Goal: Transaction & Acquisition: Download file/media

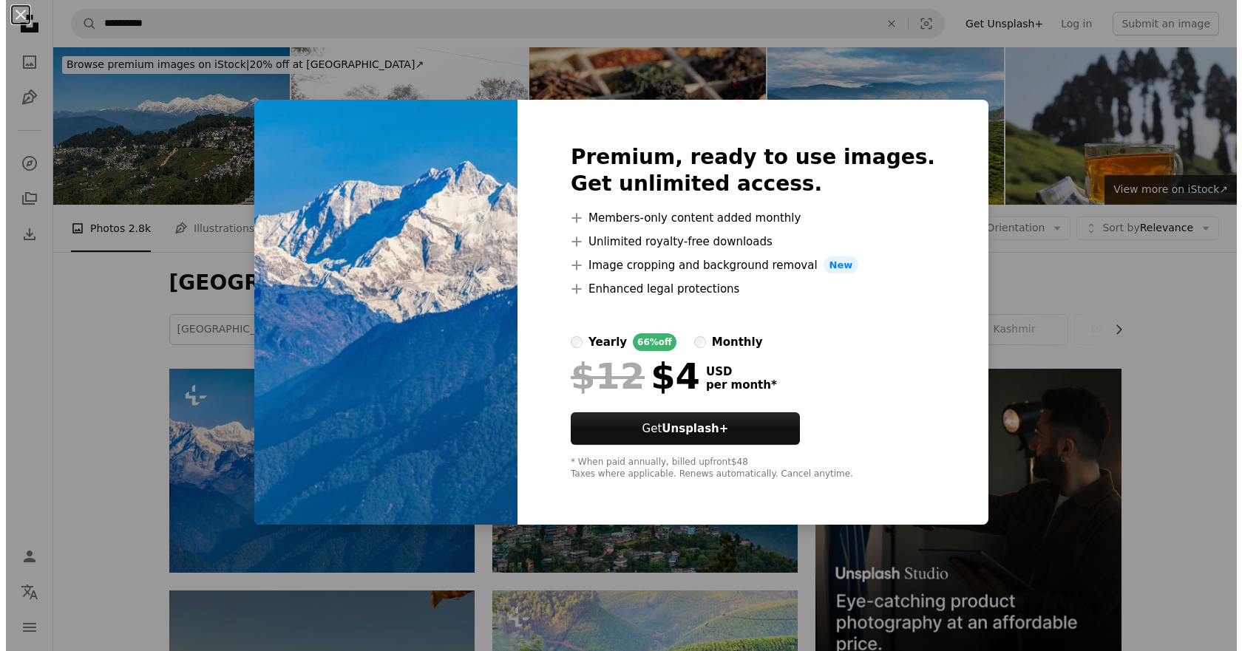
scroll to position [296, 0]
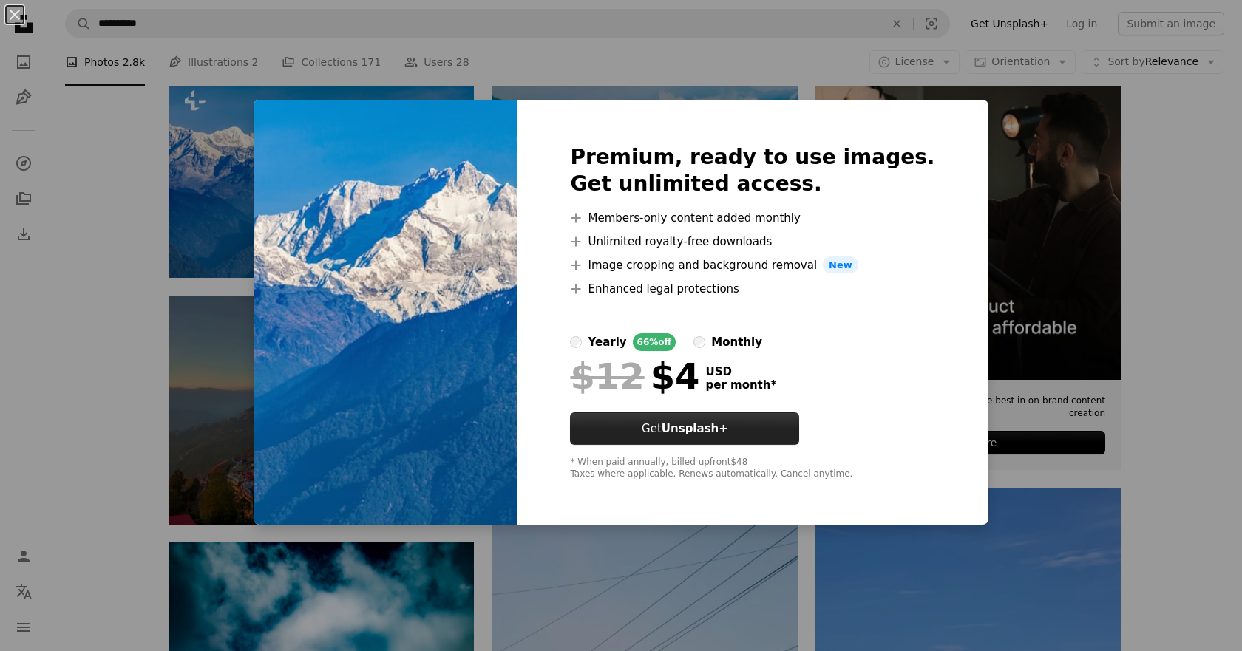
click at [704, 439] on button "Get Unsplash+" at bounding box center [684, 428] width 229 height 33
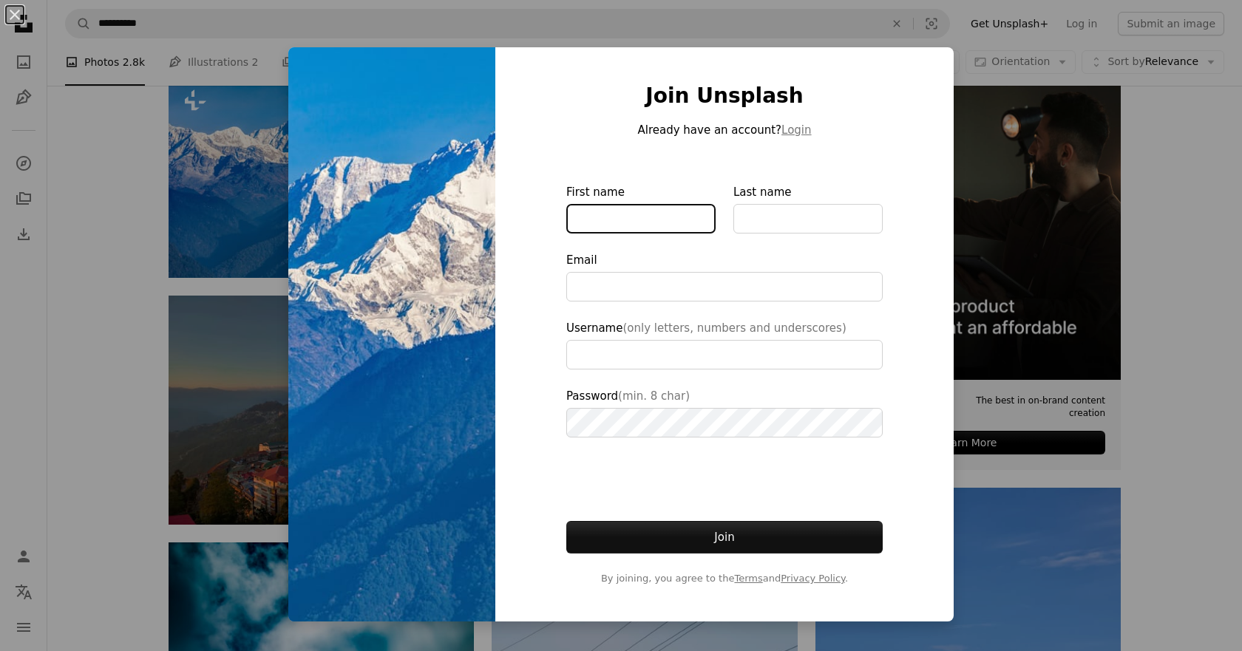
click at [598, 230] on input "First name" at bounding box center [640, 219] width 149 height 30
type input "**********"
type input "********"
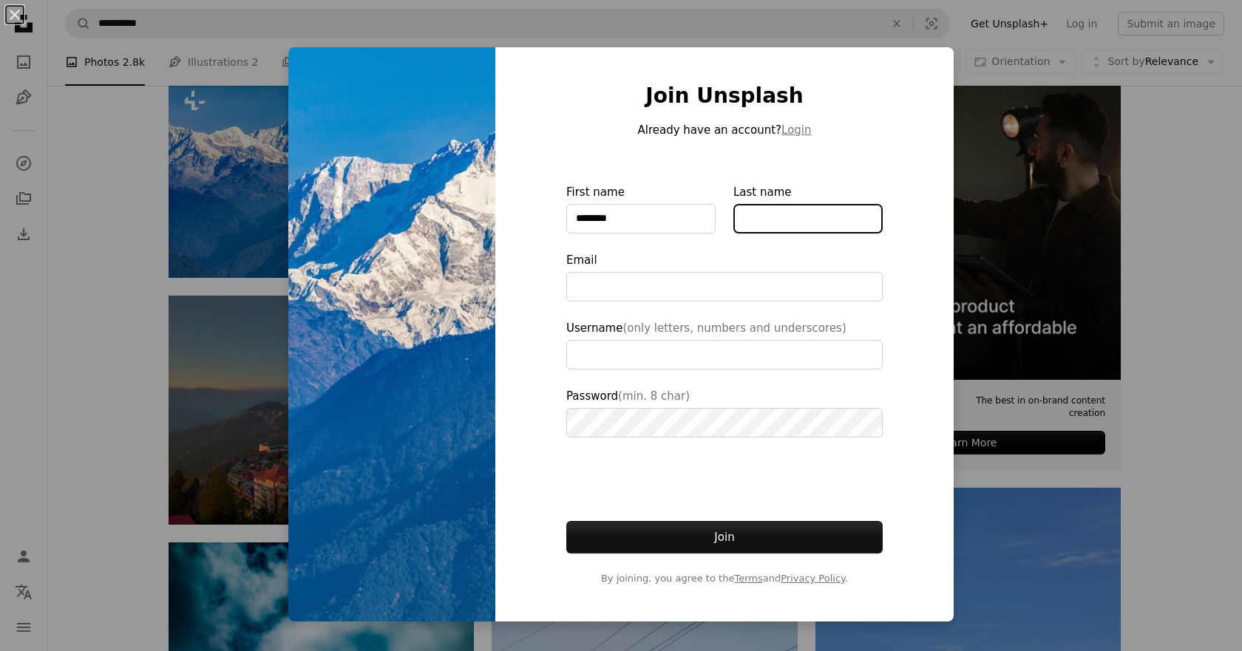
type input "*********"
type input "**********"
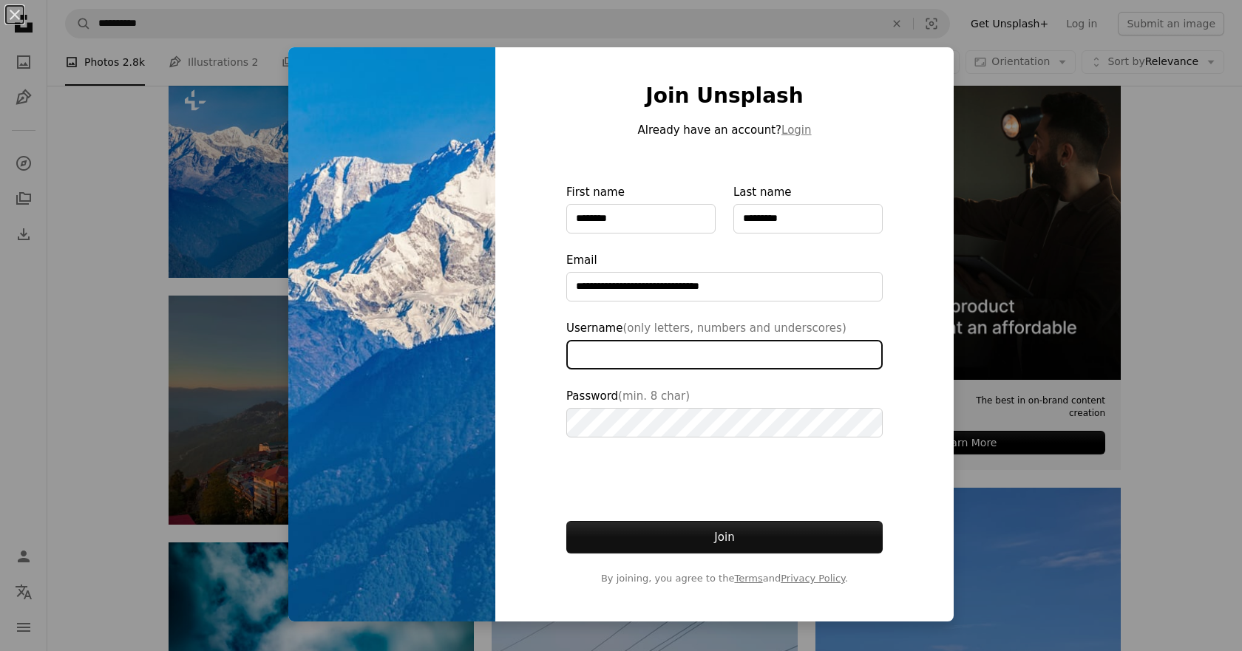
click at [605, 361] on input "Username (only letters, numbers and underscores)" at bounding box center [724, 355] width 316 height 30
type input "********"
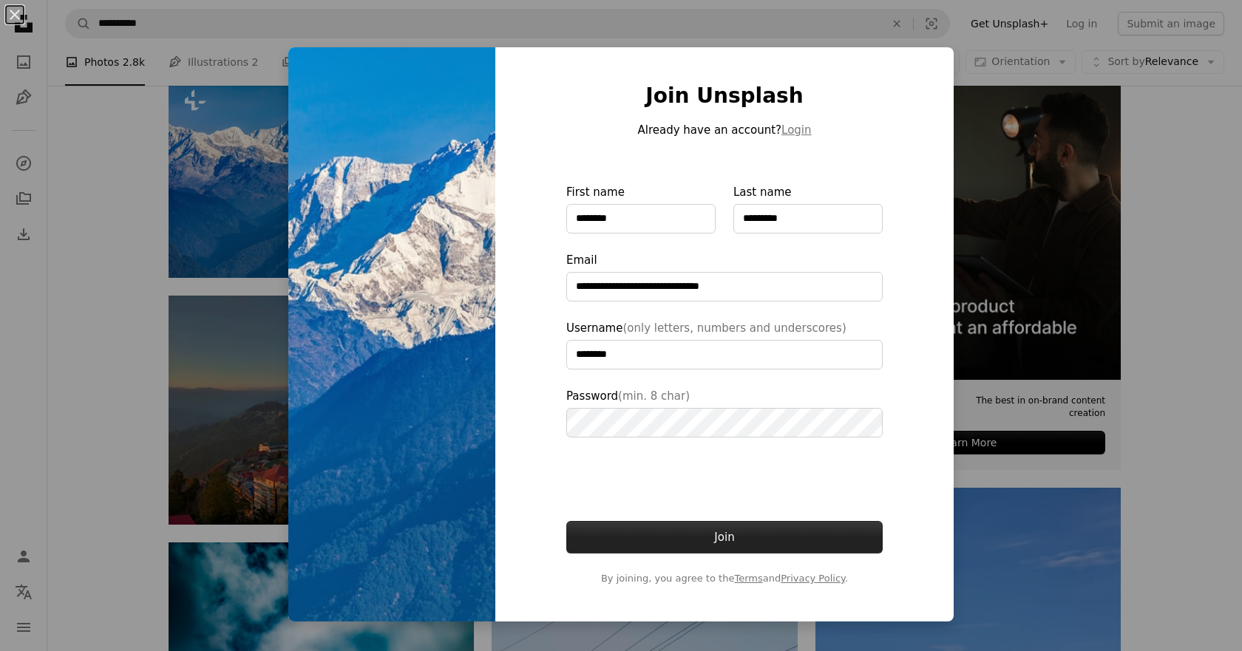
click at [730, 534] on button "Join" at bounding box center [724, 537] width 316 height 33
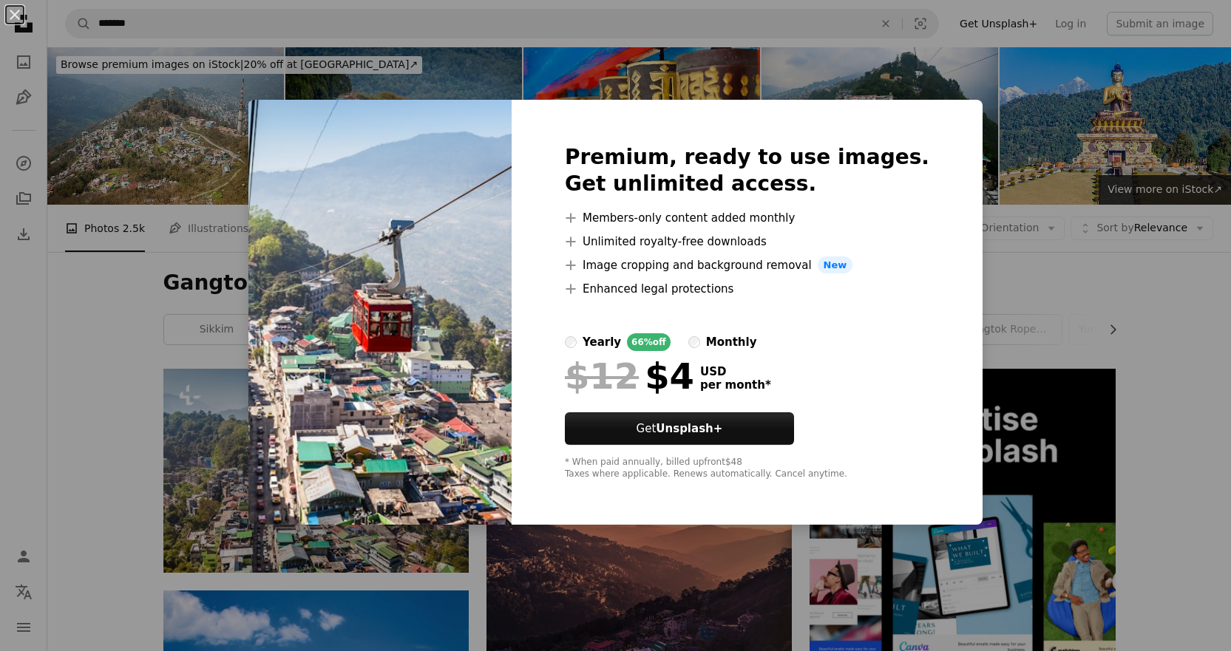
scroll to position [222, 0]
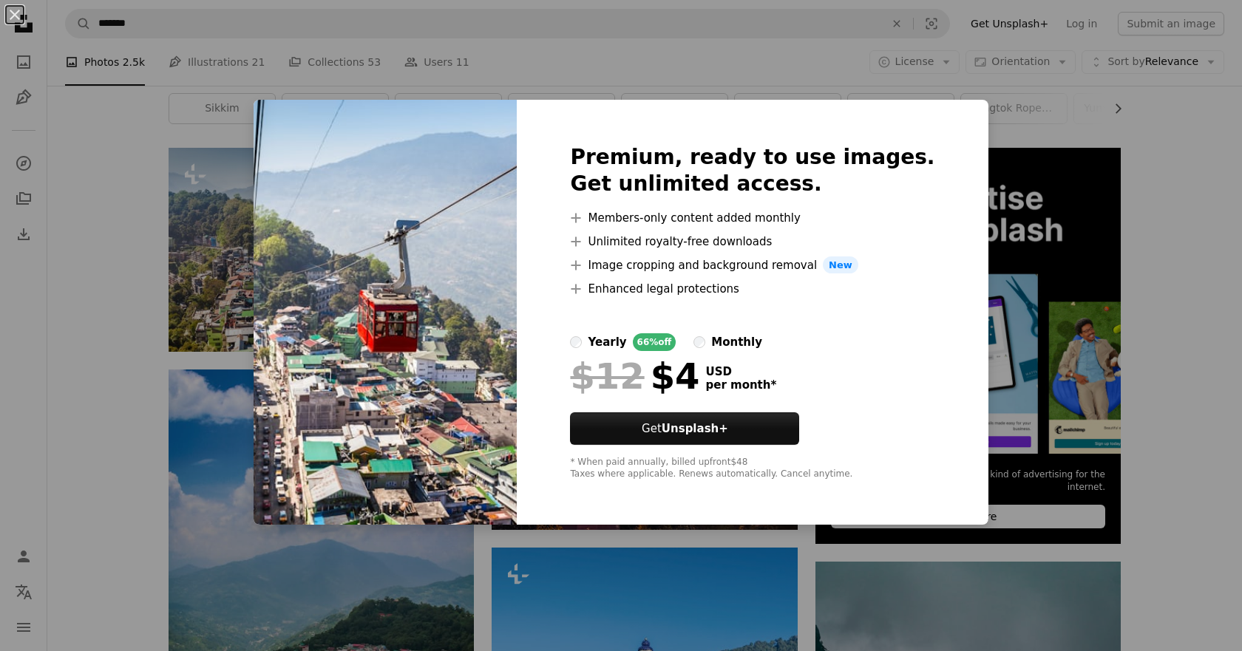
click at [783, 41] on div "An X shape Premium, ready to use images. Get unlimited access. A plus sign Memb…" at bounding box center [621, 325] width 1242 height 651
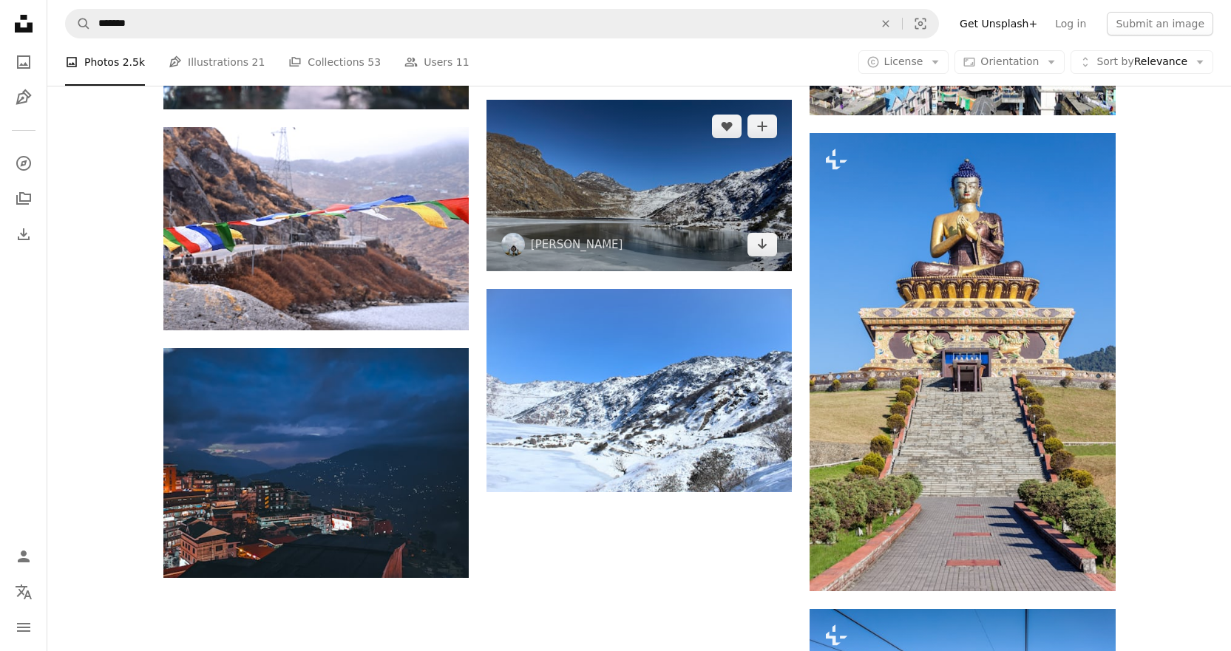
scroll to position [1848, 0]
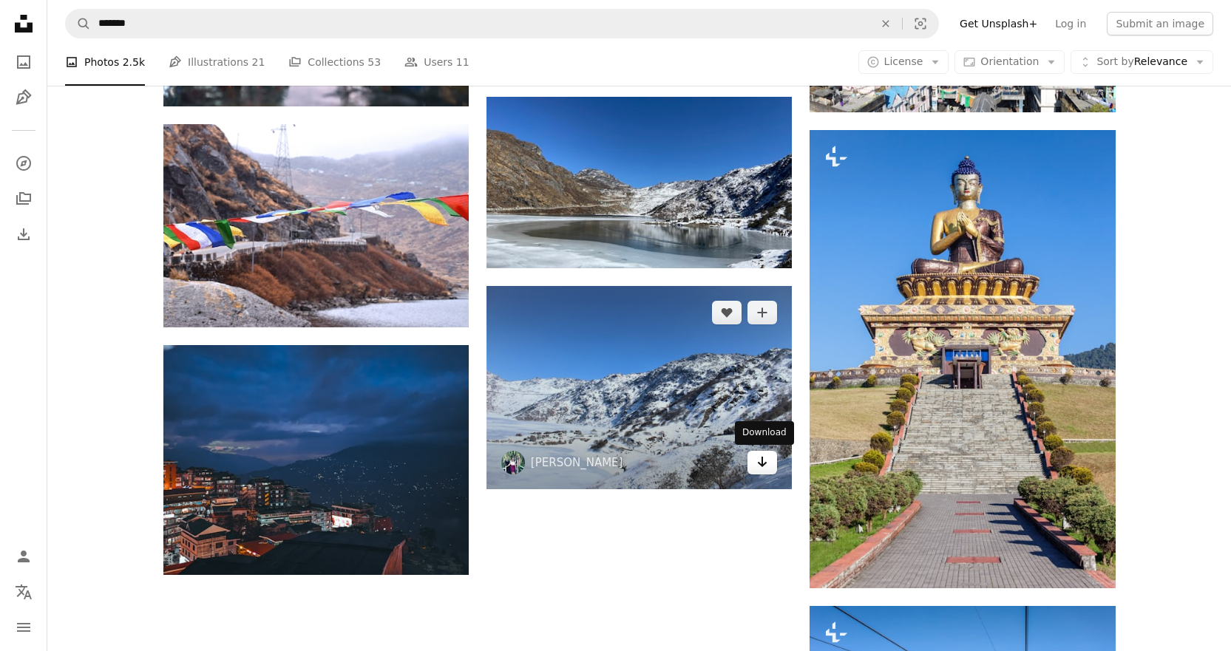
click at [767, 462] on icon "Arrow pointing down" at bounding box center [762, 462] width 12 height 18
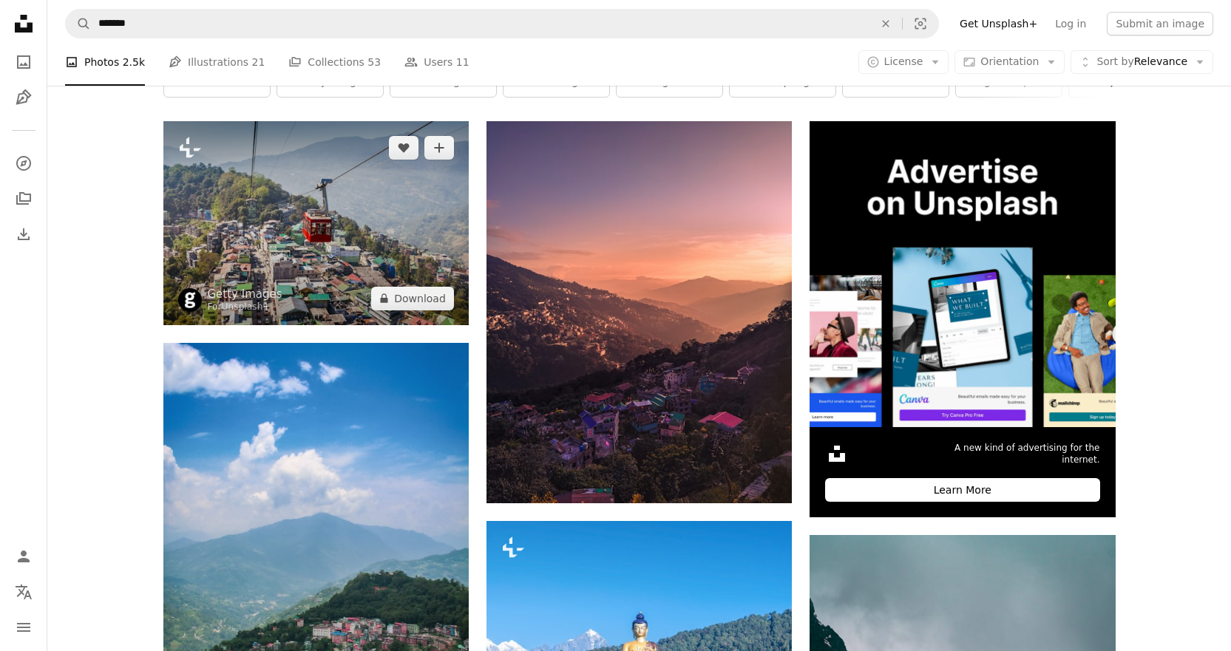
scroll to position [71, 0]
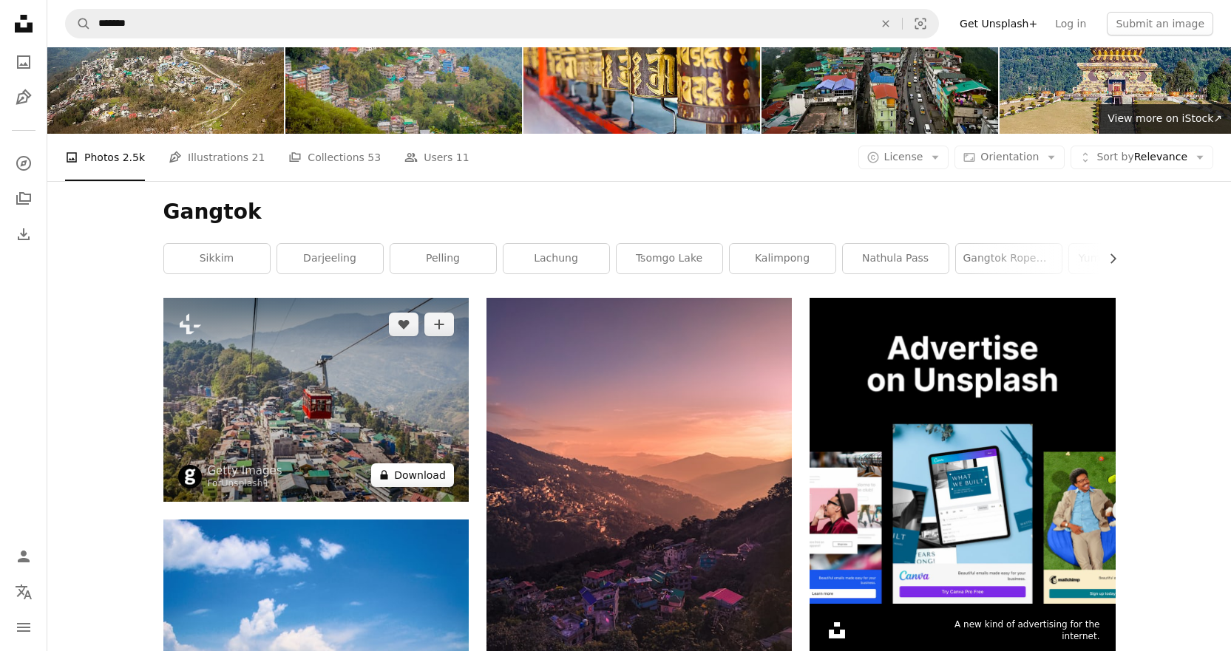
click at [407, 473] on button "A lock Download" at bounding box center [412, 475] width 83 height 24
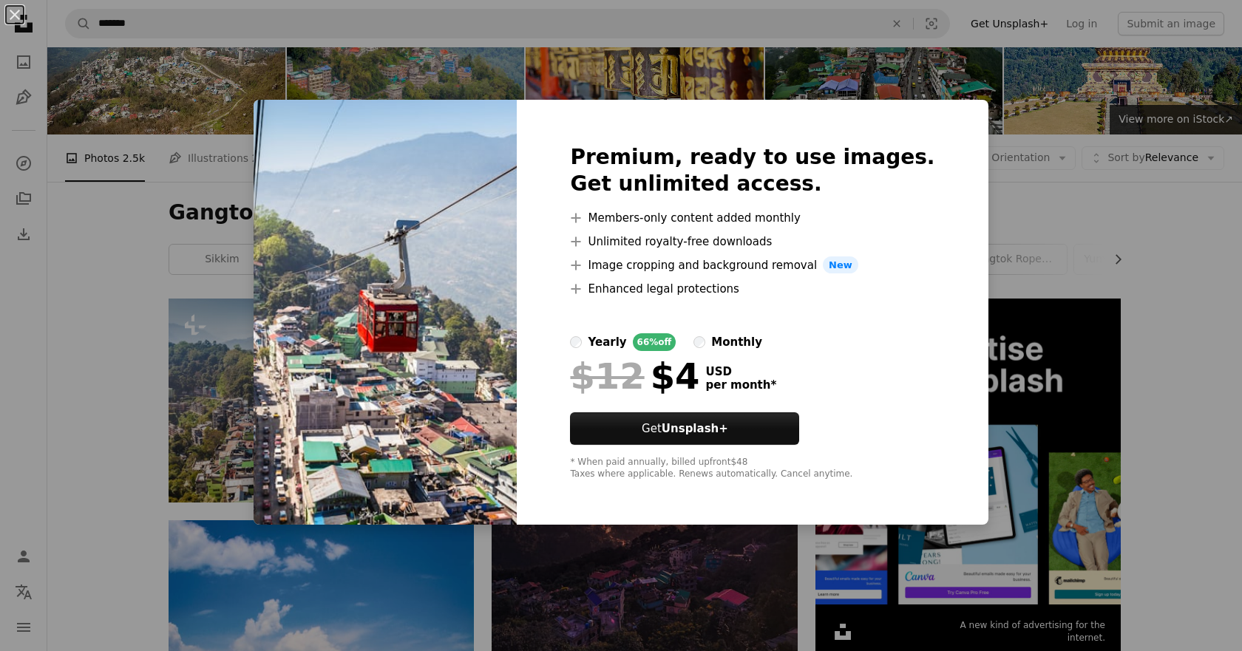
click at [1008, 177] on div "An X shape Premium, ready to use images. Get unlimited access. A plus sign Memb…" at bounding box center [621, 325] width 1242 height 651
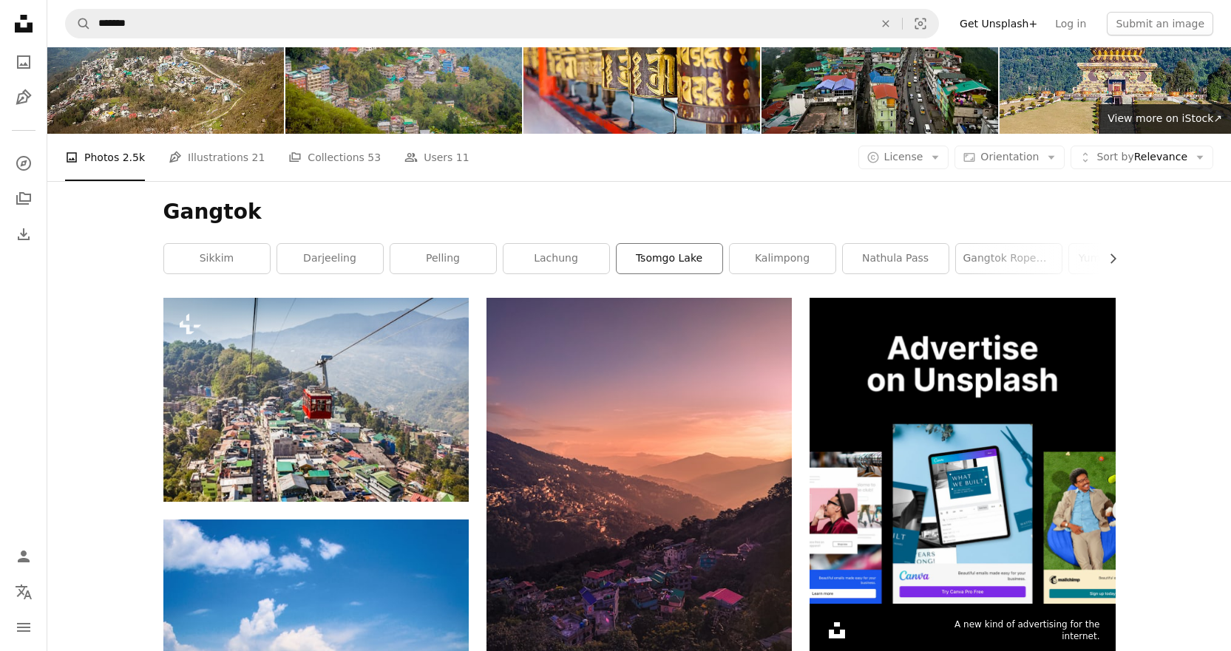
click at [675, 262] on link "tsomgo lake" at bounding box center [669, 259] width 106 height 30
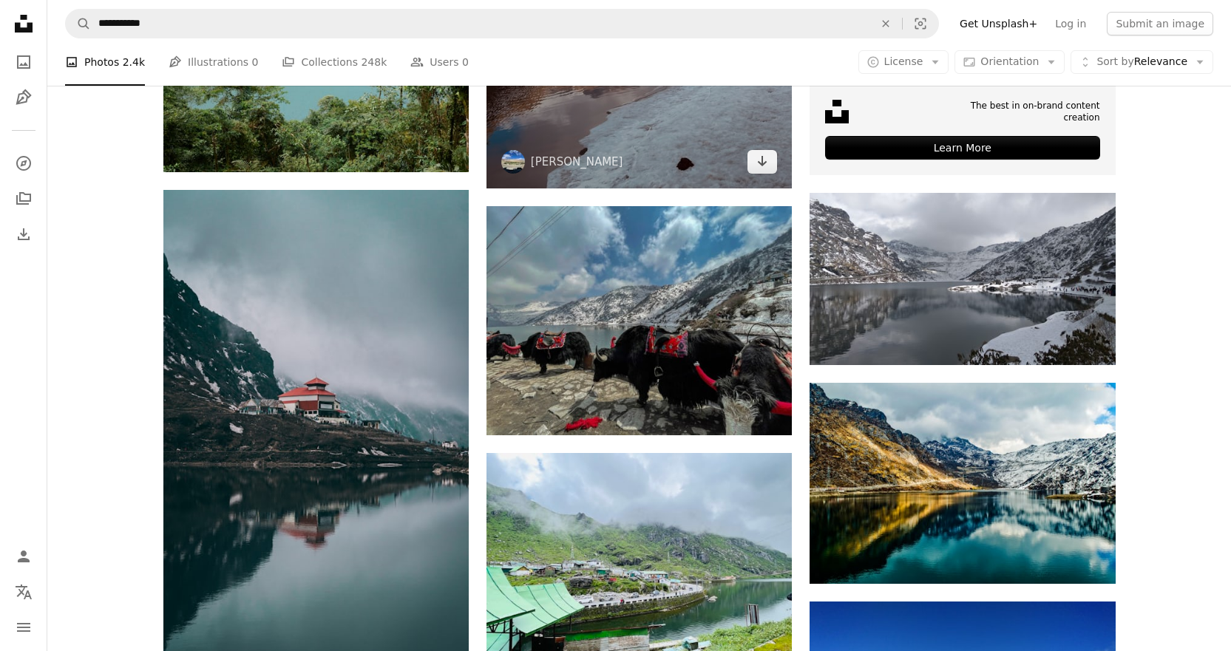
scroll to position [591, 0]
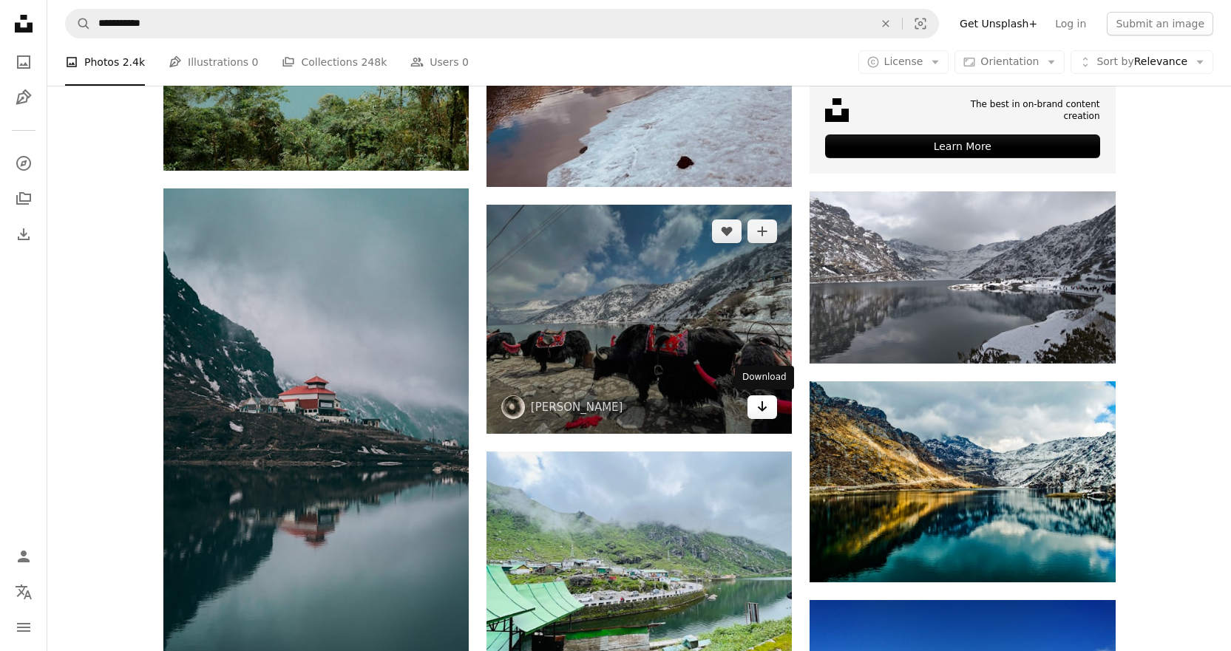
click at [763, 412] on icon "Arrow pointing down" at bounding box center [762, 407] width 12 height 18
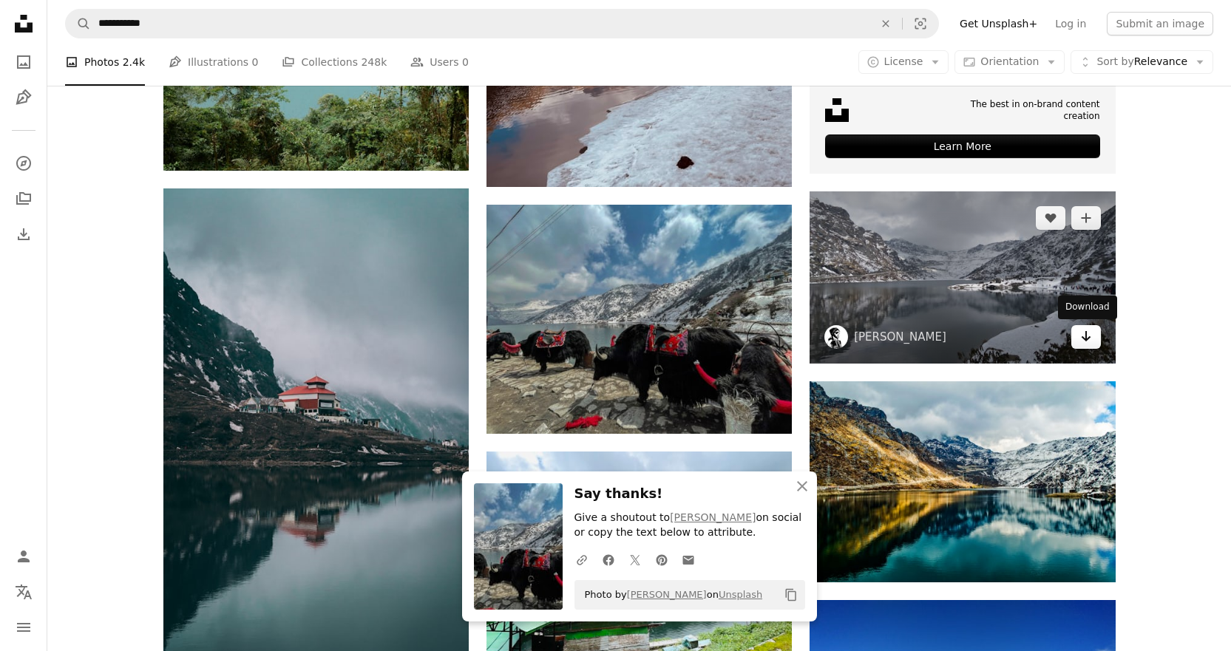
click at [1080, 344] on icon "Arrow pointing down" at bounding box center [1086, 336] width 12 height 18
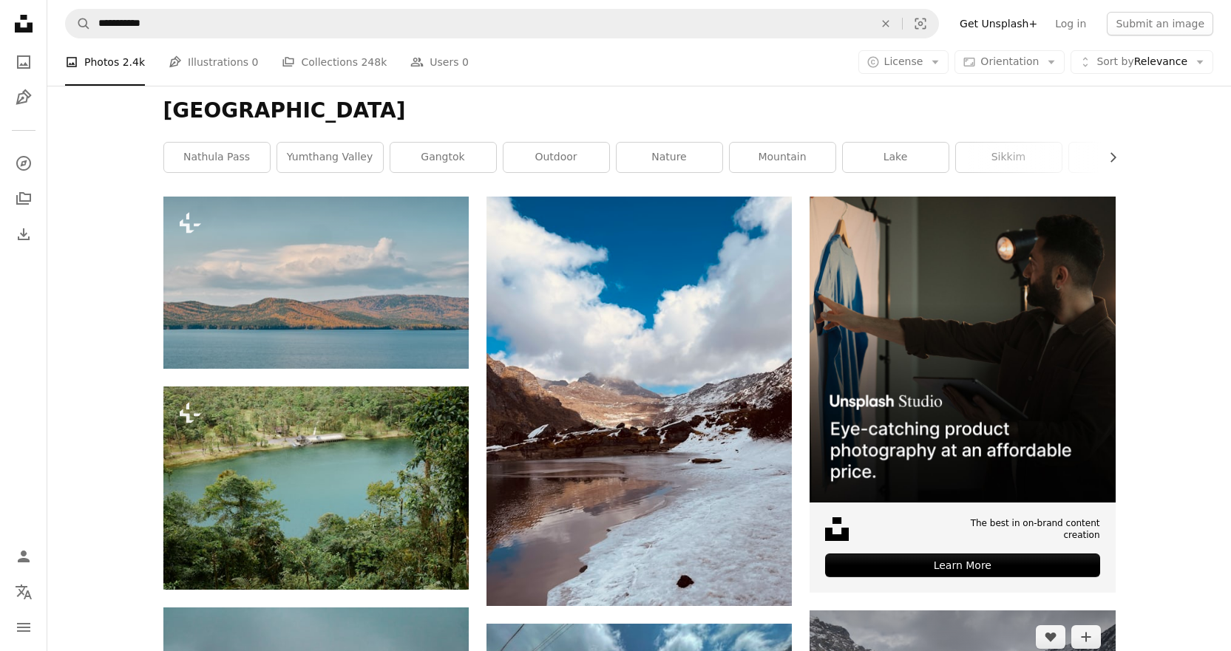
scroll to position [130, 0]
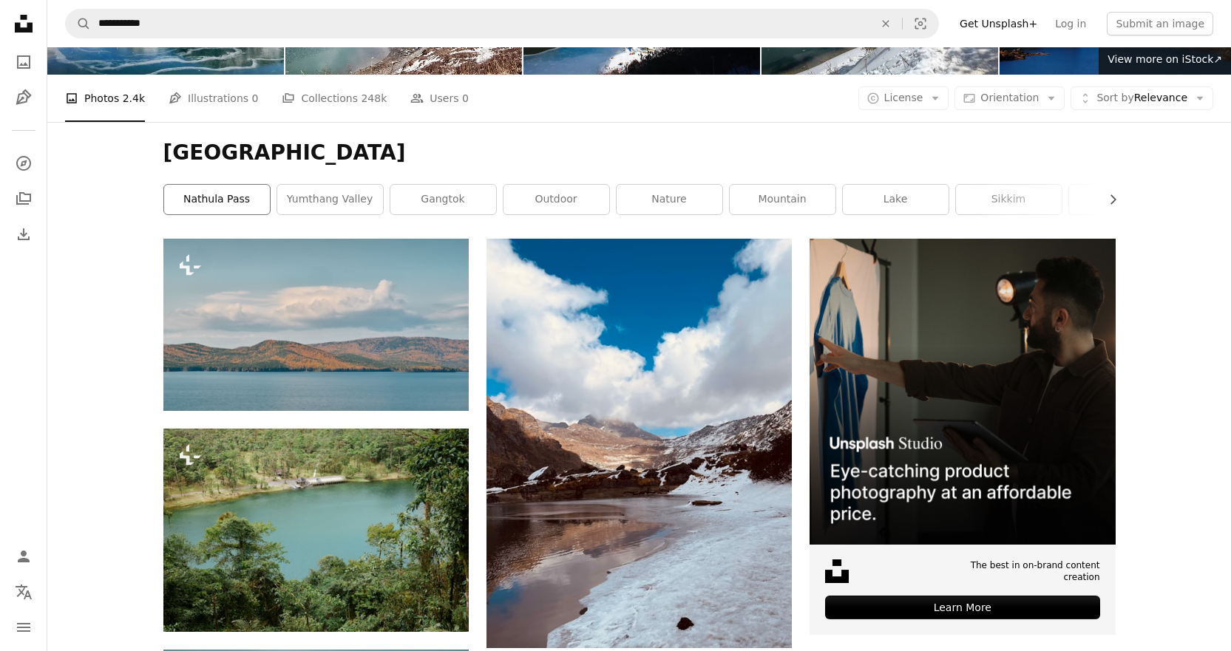
click at [228, 203] on link "nathula pass" at bounding box center [217, 200] width 106 height 30
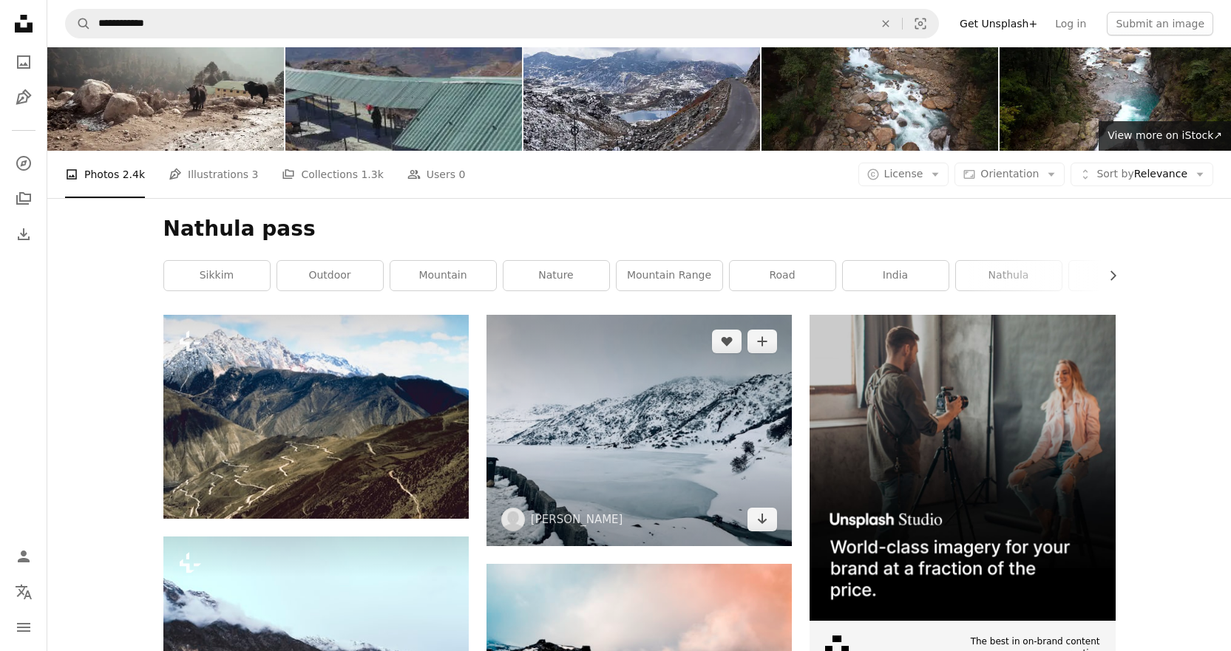
scroll to position [222, 0]
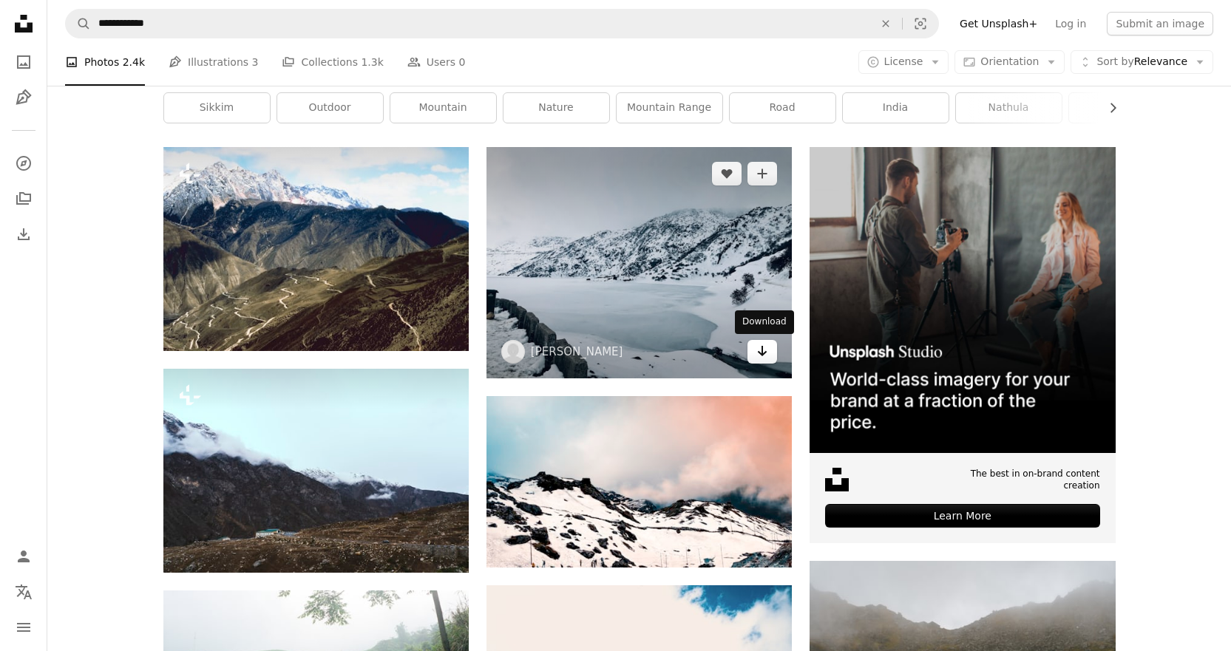
click at [762, 355] on icon "Download" at bounding box center [763, 351] width 10 height 10
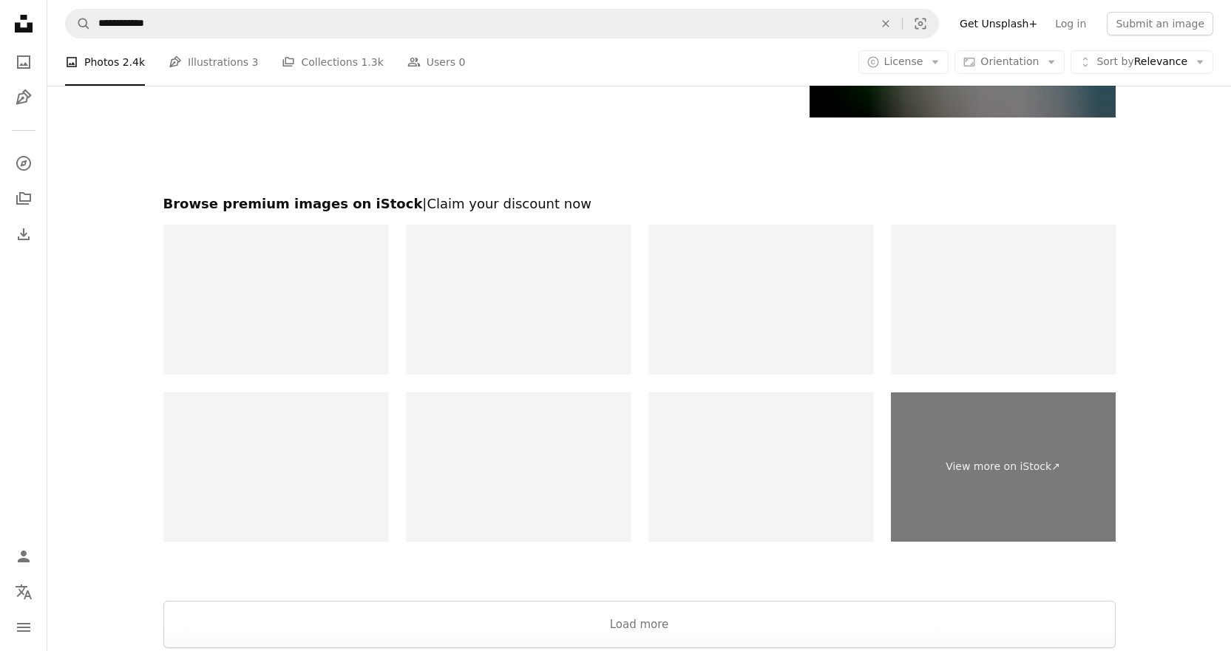
scroll to position [2735, 0]
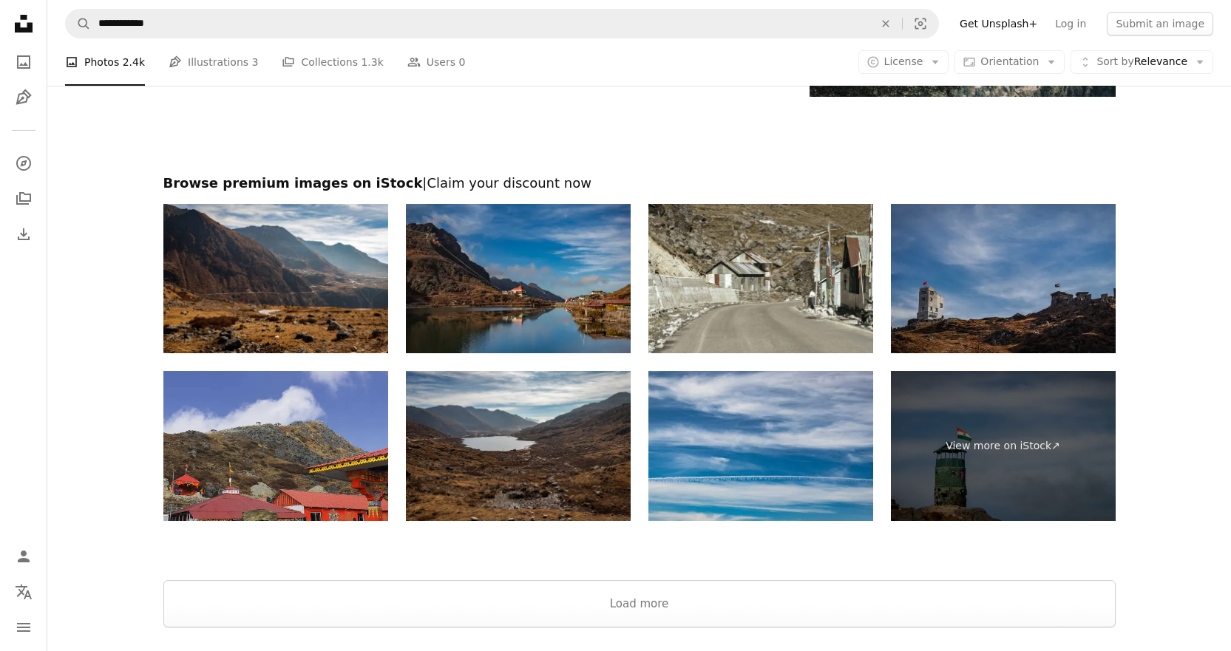
click at [937, 279] on img at bounding box center [1003, 279] width 225 height 150
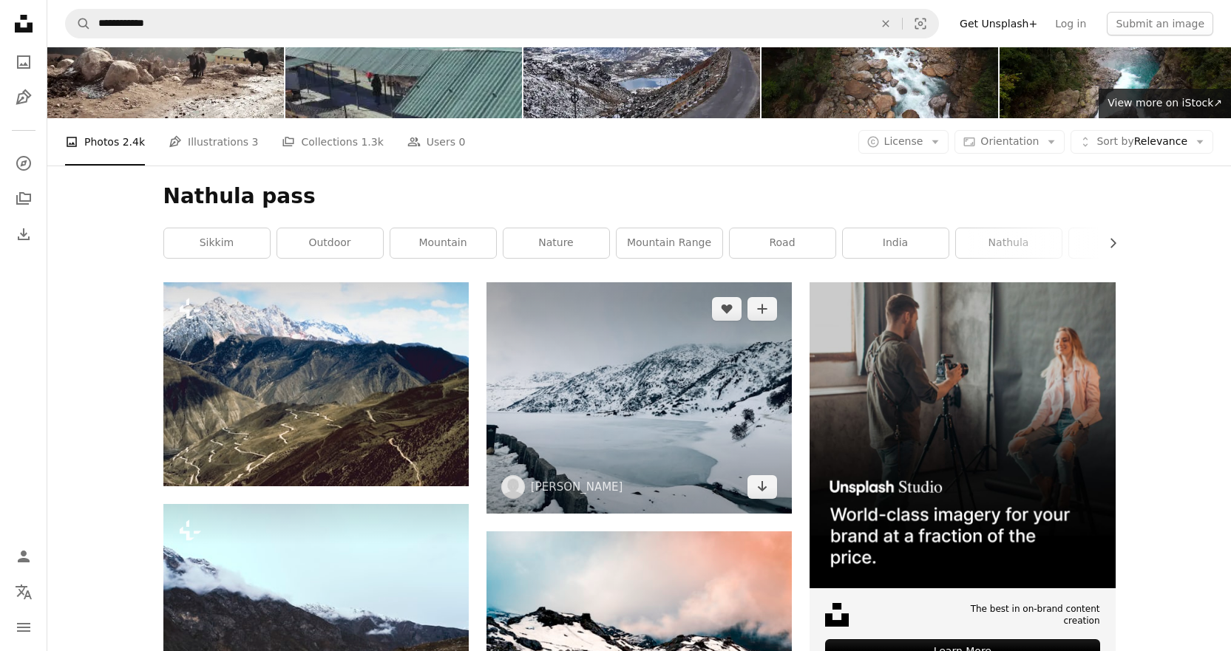
scroll to position [74, 0]
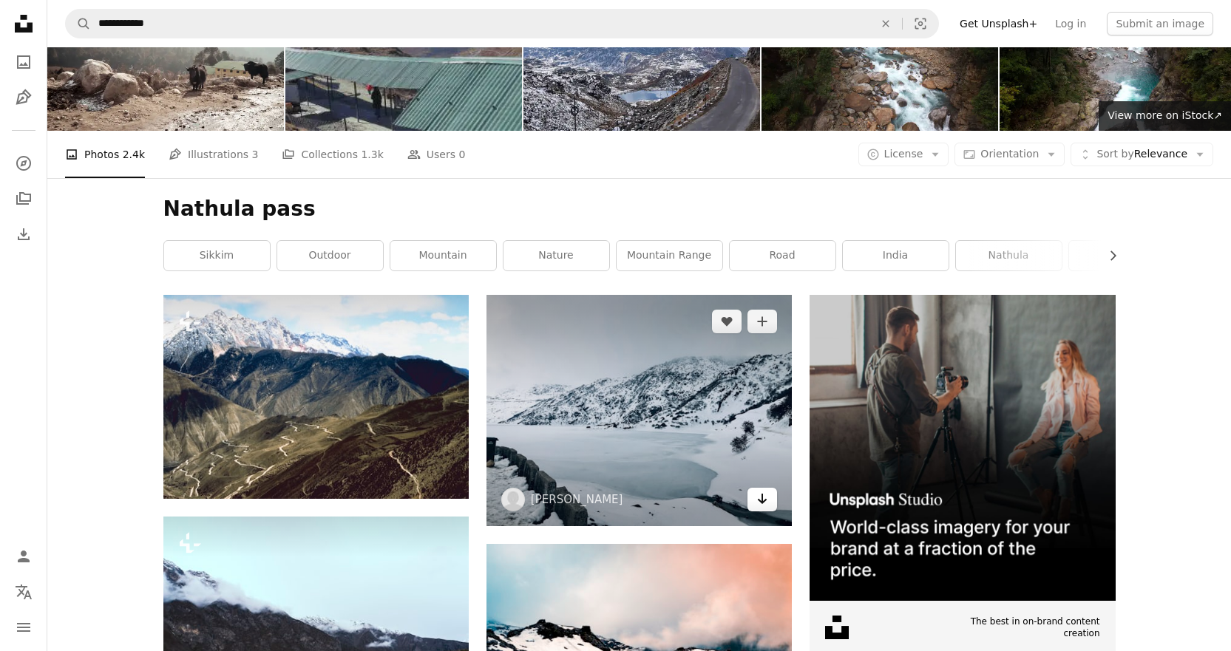
click at [764, 499] on icon "Arrow pointing down" at bounding box center [762, 499] width 12 height 18
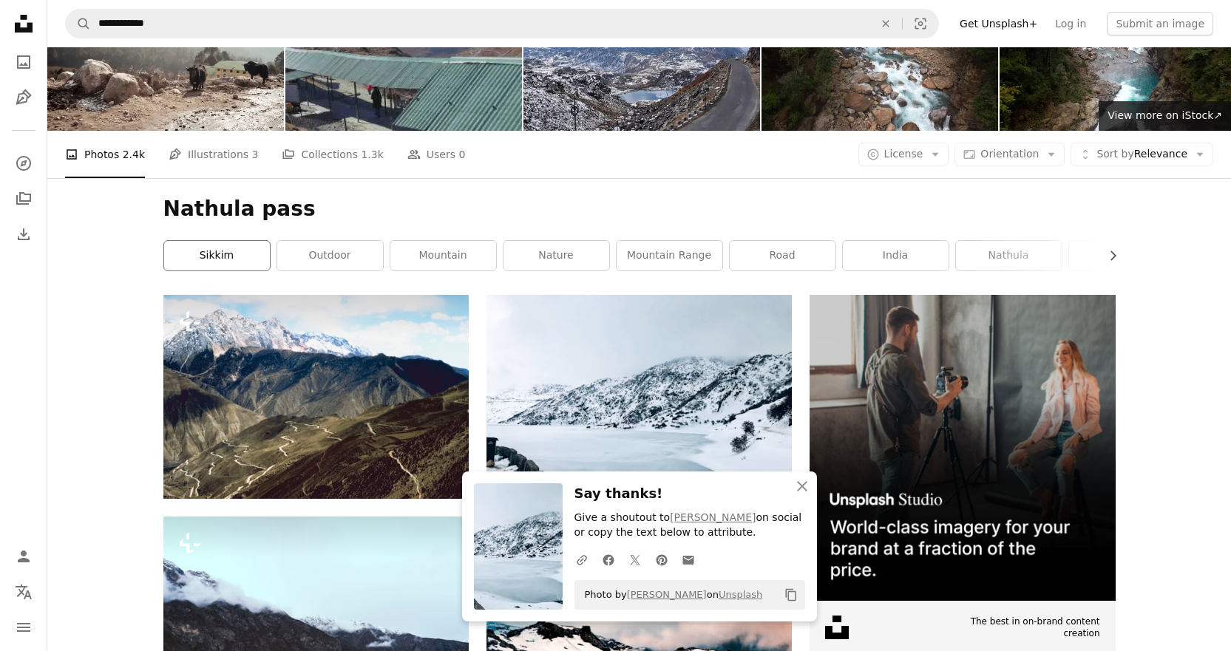
click at [259, 258] on link "sikkim" at bounding box center [217, 256] width 106 height 30
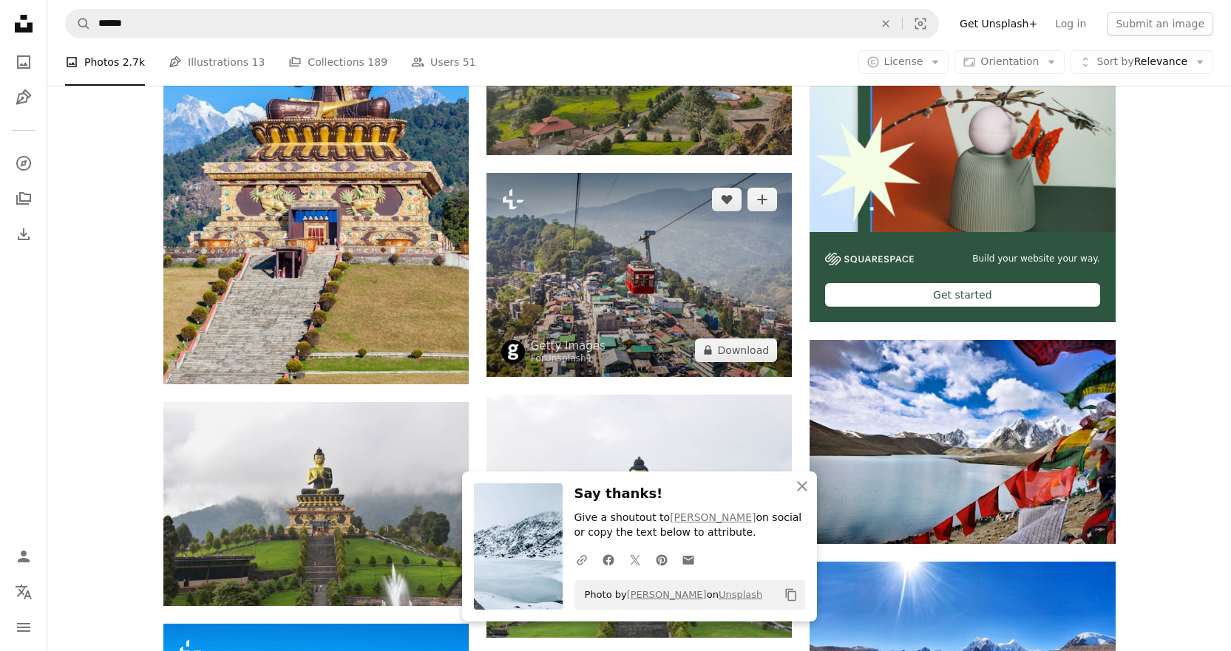
scroll to position [444, 0]
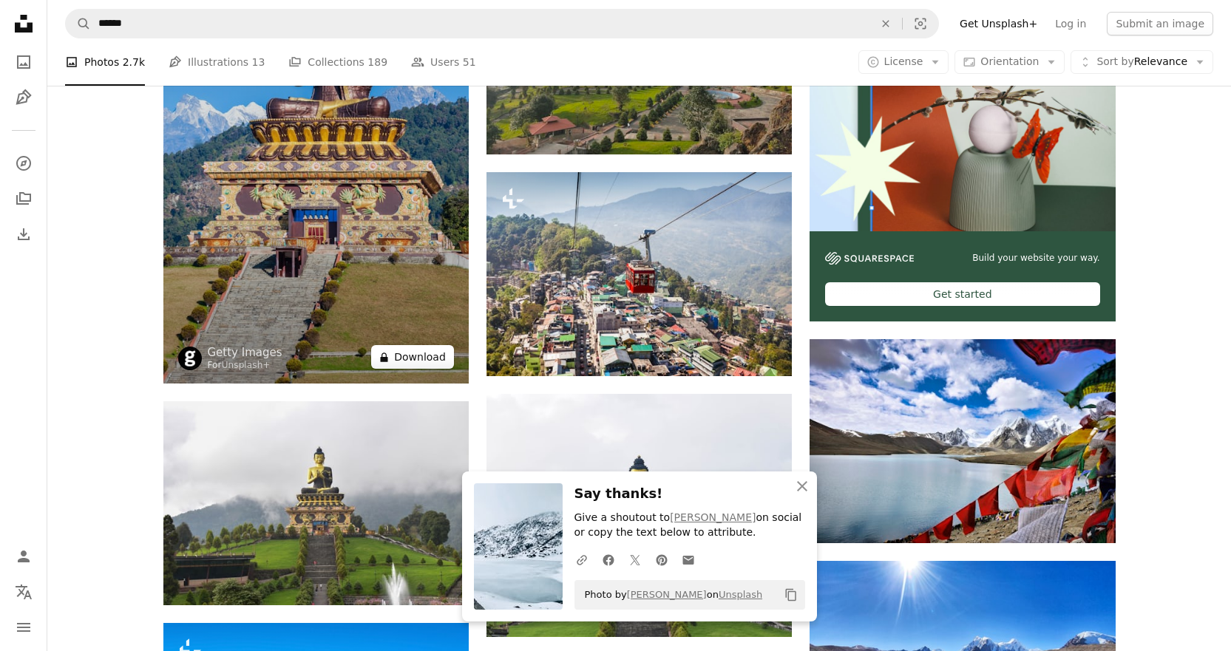
click at [430, 359] on button "A lock Download" at bounding box center [412, 357] width 83 height 24
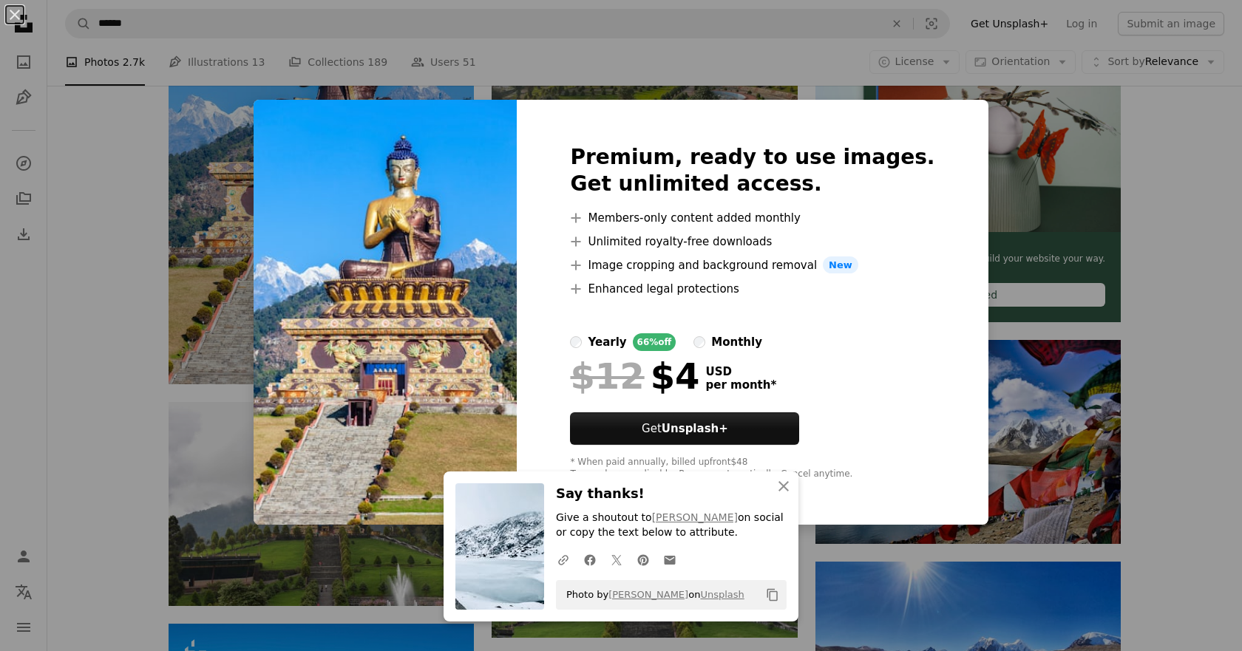
click at [807, 55] on div "An X shape An X shape Close Say thanks! Give a shoutout to [PERSON_NAME] on soc…" at bounding box center [621, 325] width 1242 height 651
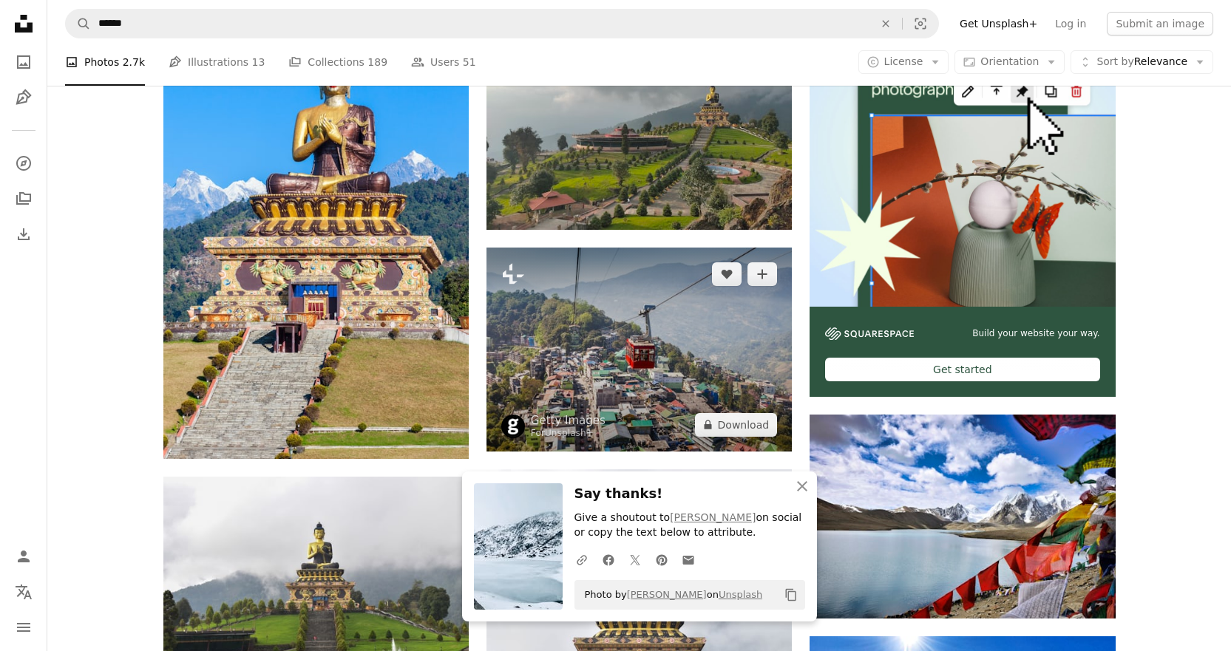
scroll to position [296, 0]
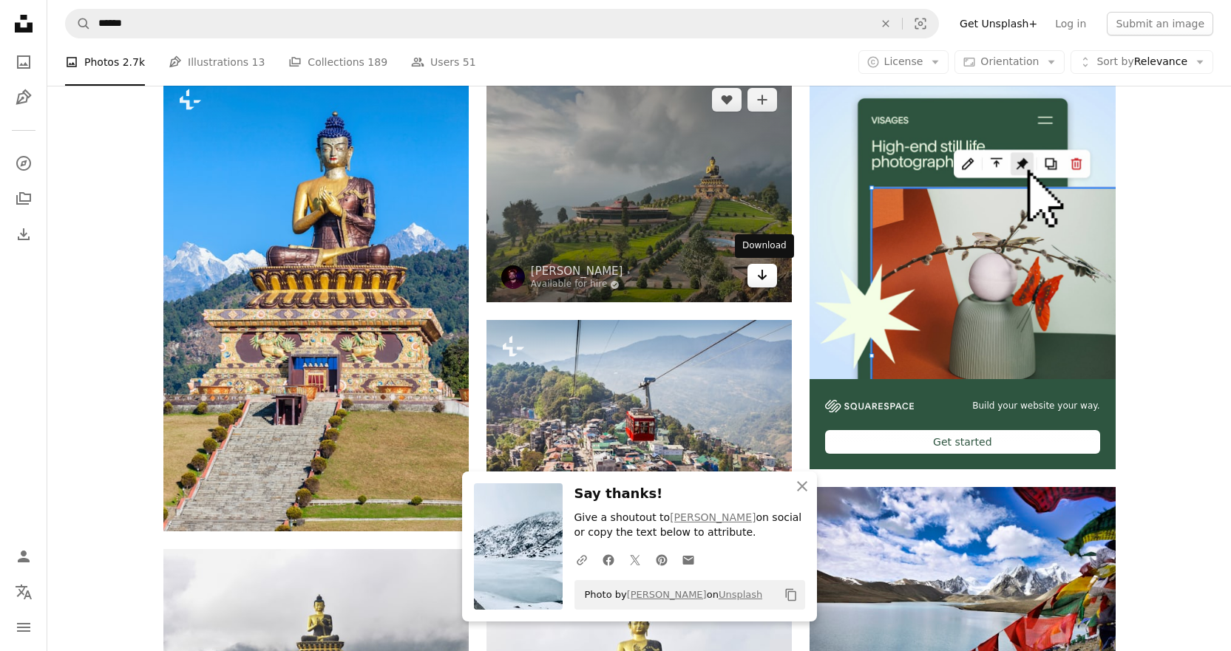
click at [763, 279] on icon "Download" at bounding box center [763, 275] width 10 height 10
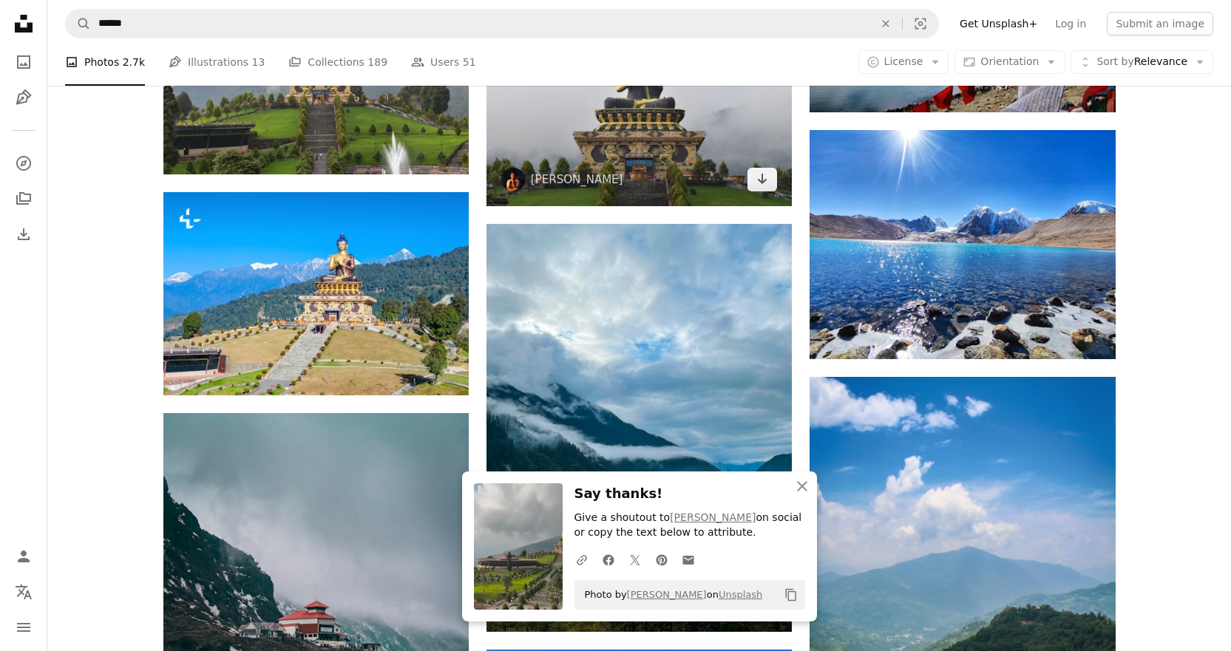
scroll to position [887, 0]
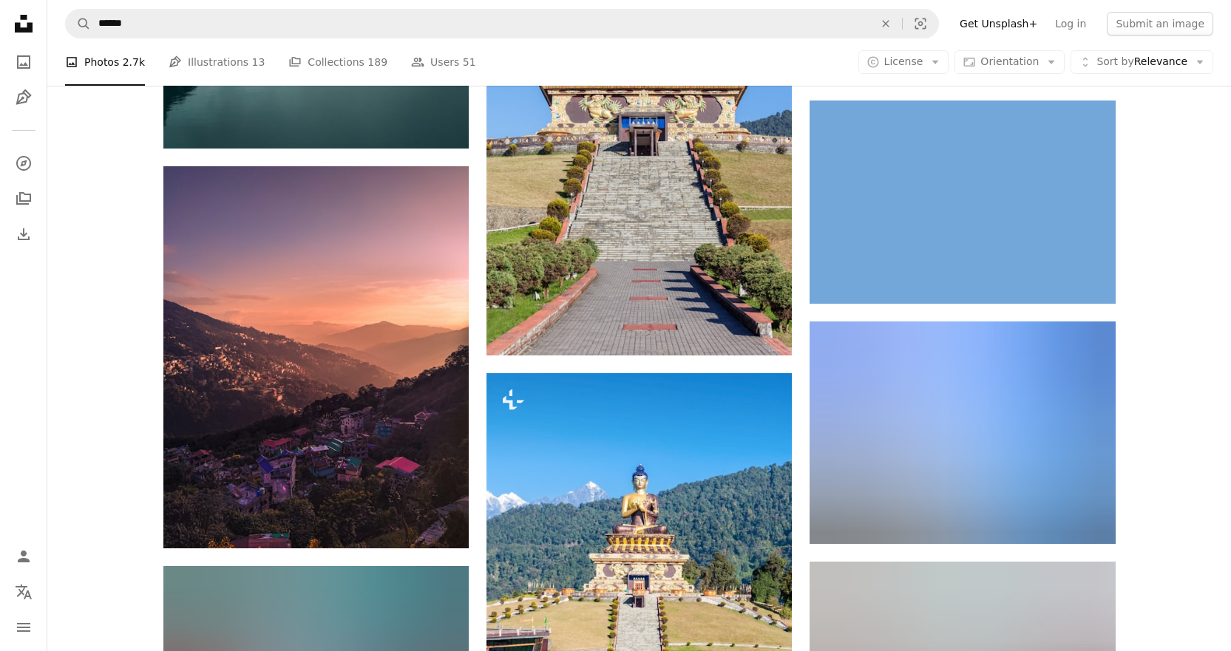
scroll to position [1700, 0]
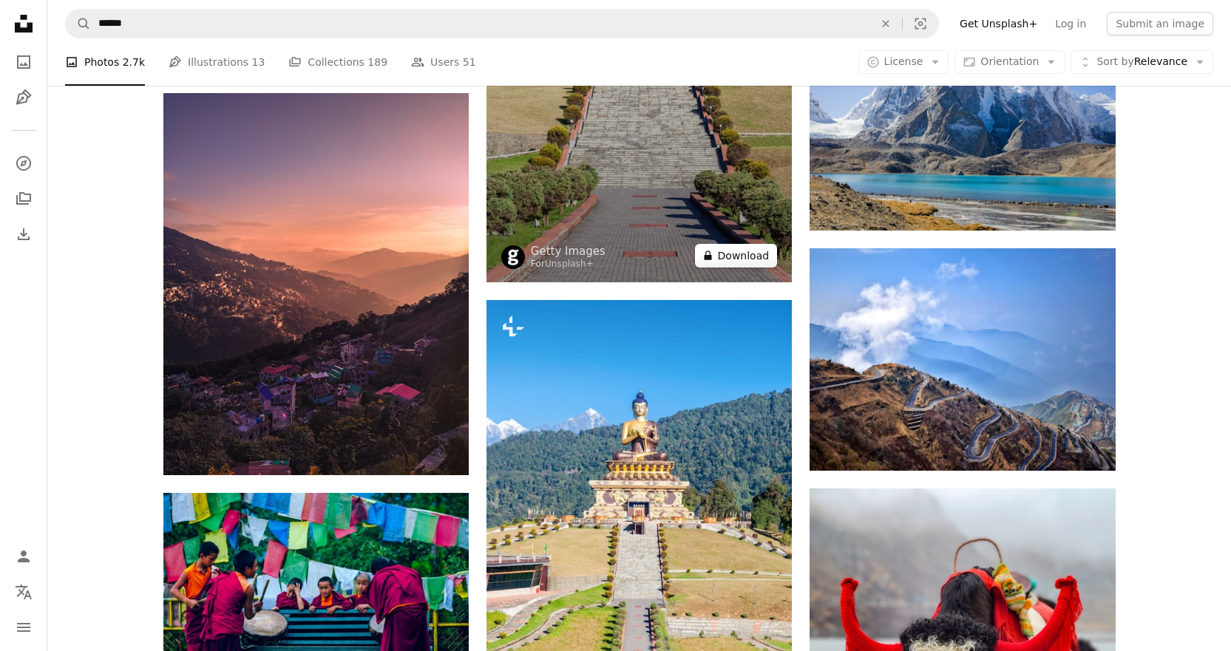
click at [748, 251] on button "A lock Download" at bounding box center [736, 256] width 83 height 24
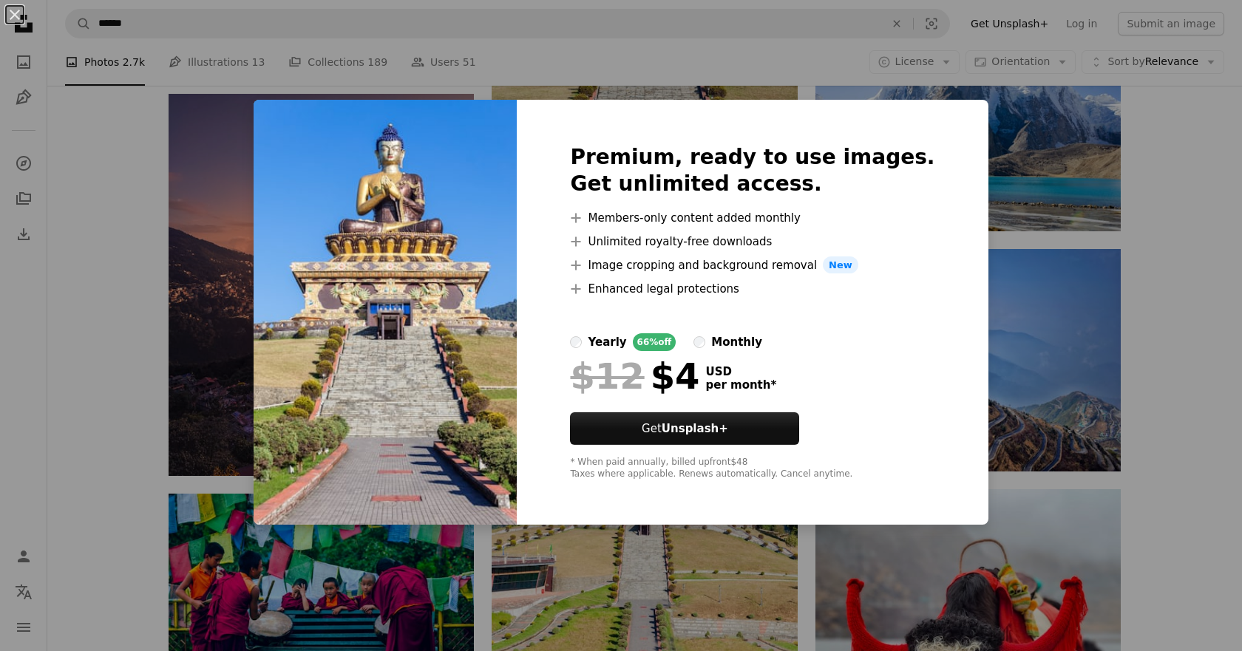
click at [1025, 110] on div "An X shape Premium, ready to use images. Get unlimited access. A plus sign Memb…" at bounding box center [621, 325] width 1242 height 651
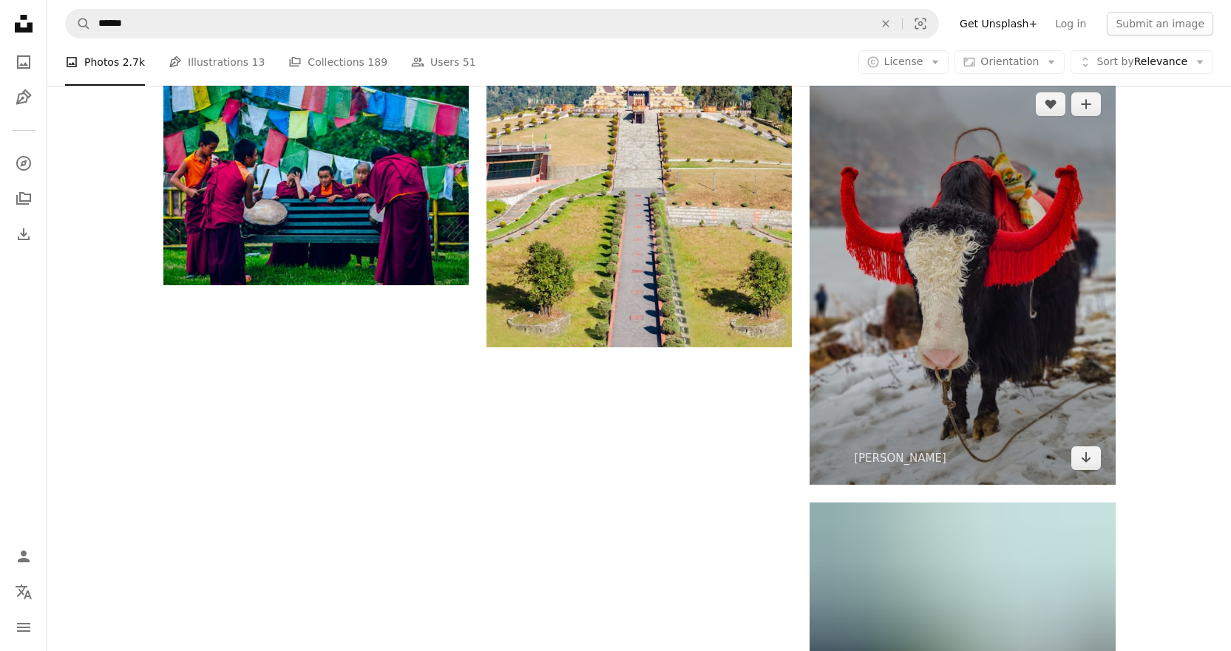
scroll to position [2144, 0]
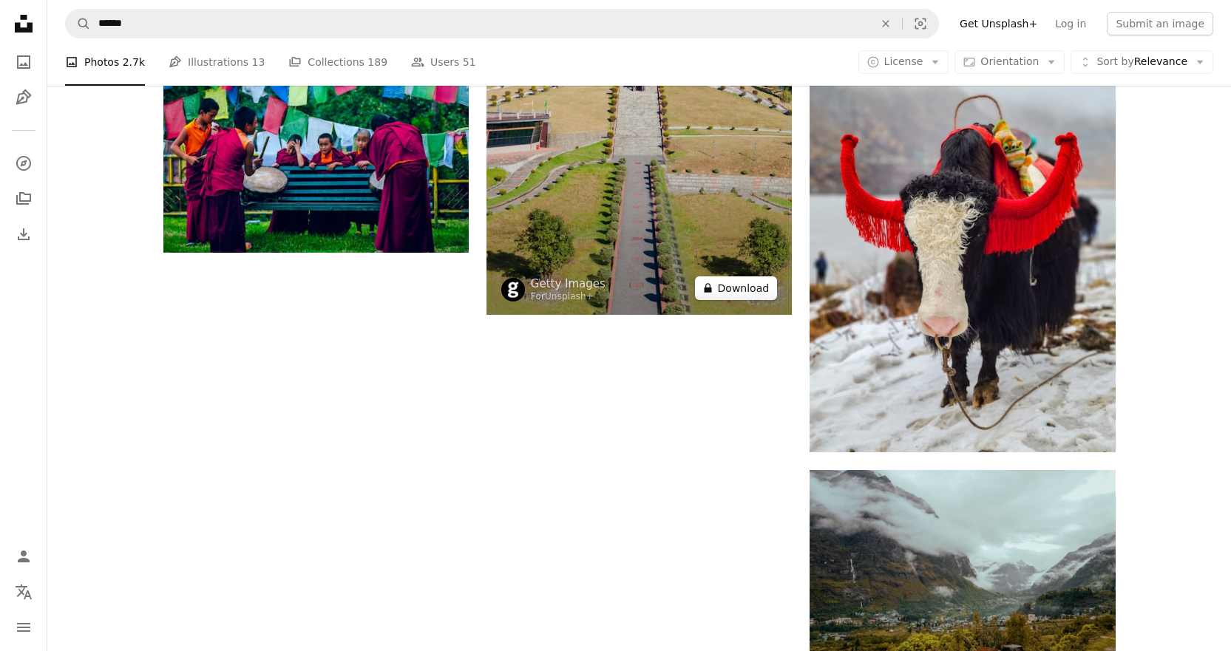
click at [744, 288] on button "A lock Download" at bounding box center [736, 288] width 83 height 24
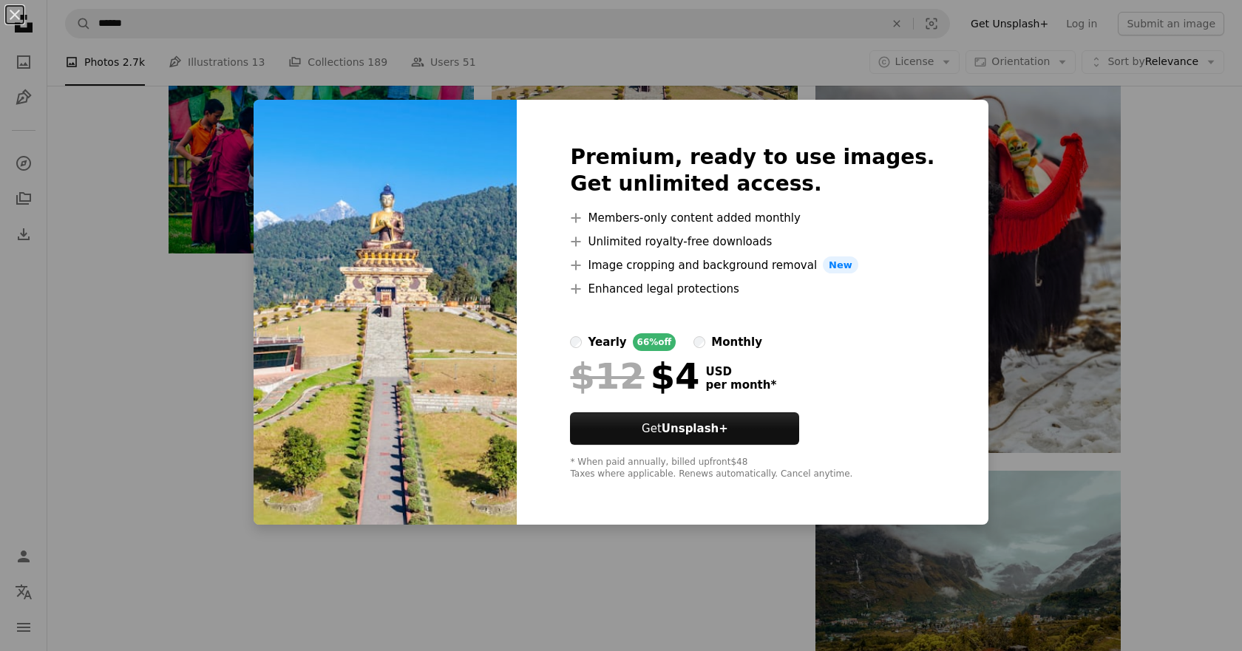
click at [1021, 111] on div "An X shape Premium, ready to use images. Get unlimited access. A plus sign Memb…" at bounding box center [621, 325] width 1242 height 651
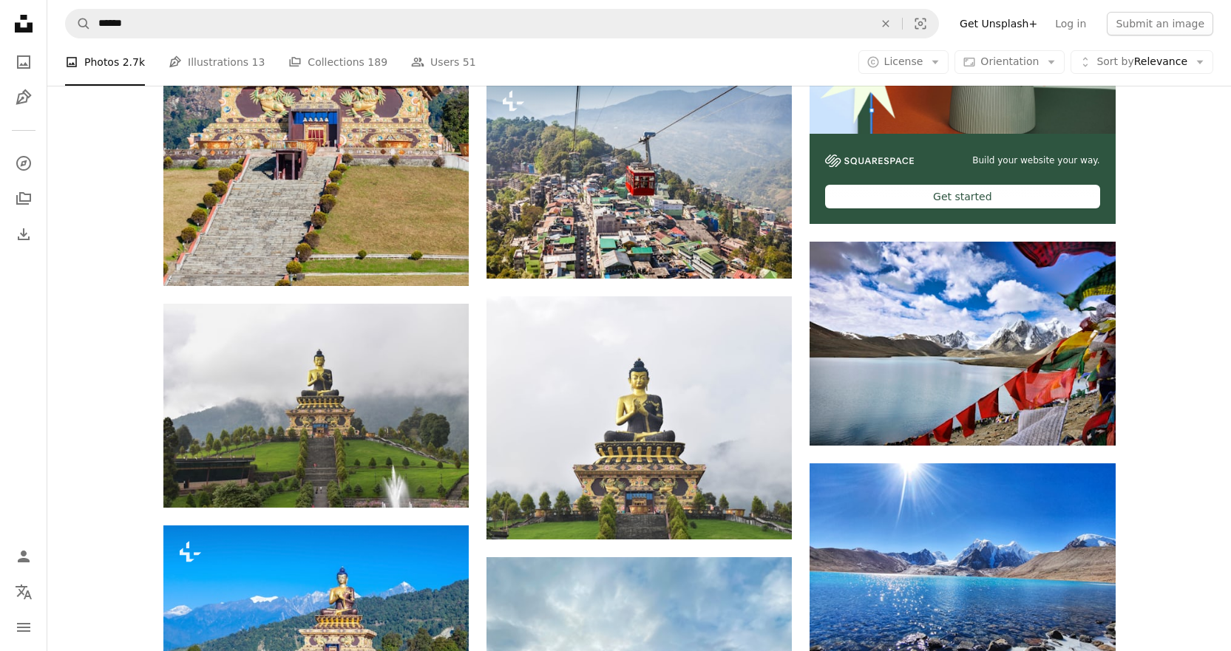
scroll to position [517, 0]
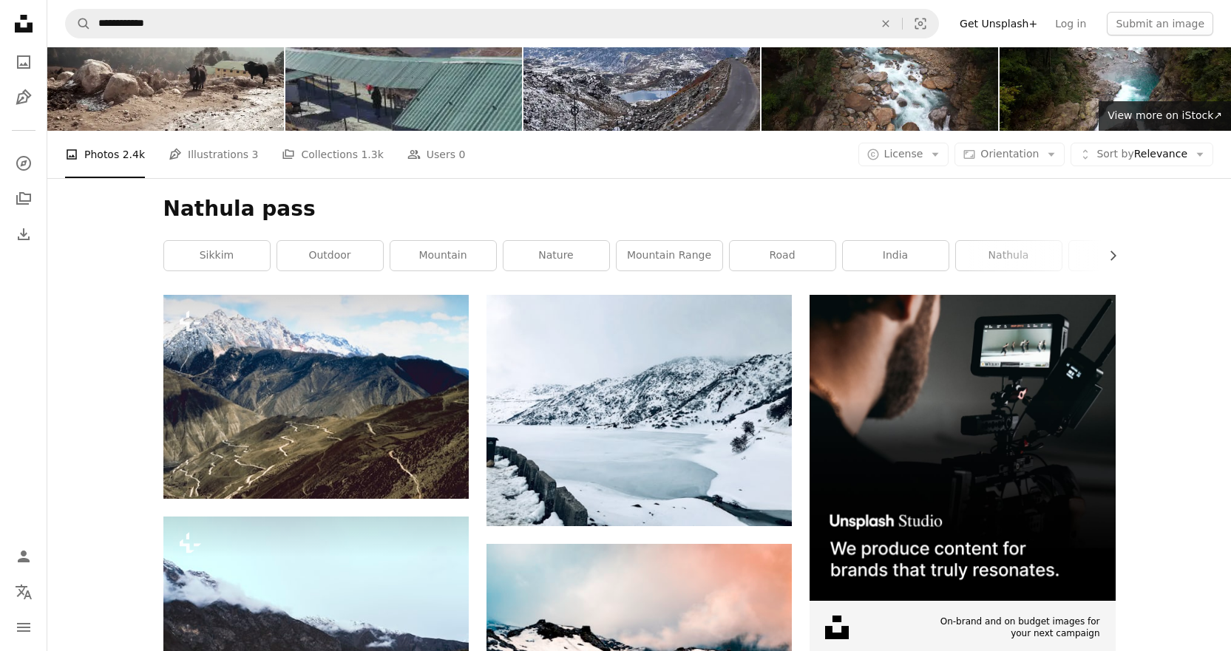
scroll to position [130, 0]
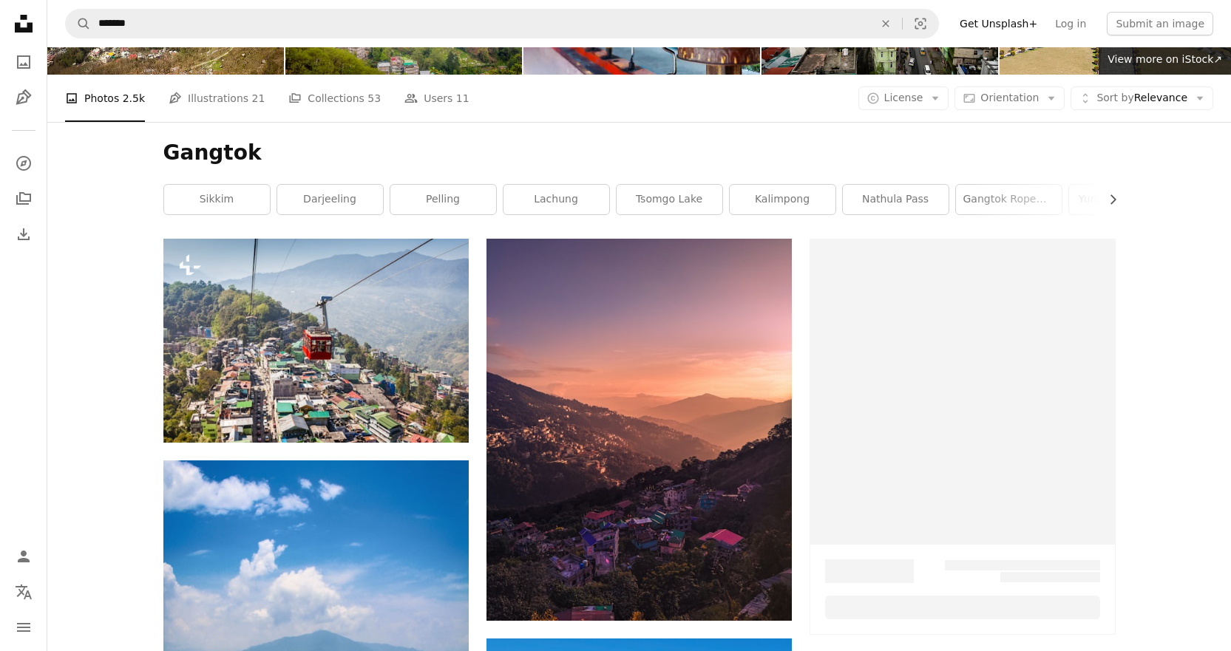
scroll to position [71, 0]
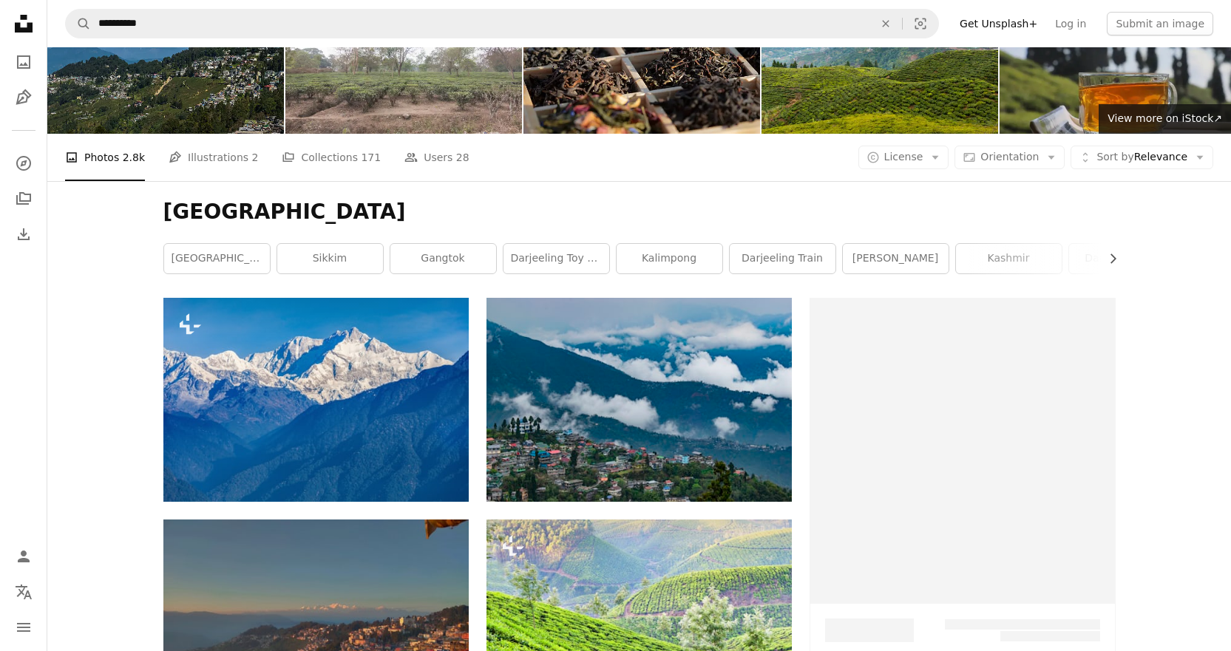
scroll to position [148, 0]
